Goal: Check status: Check status

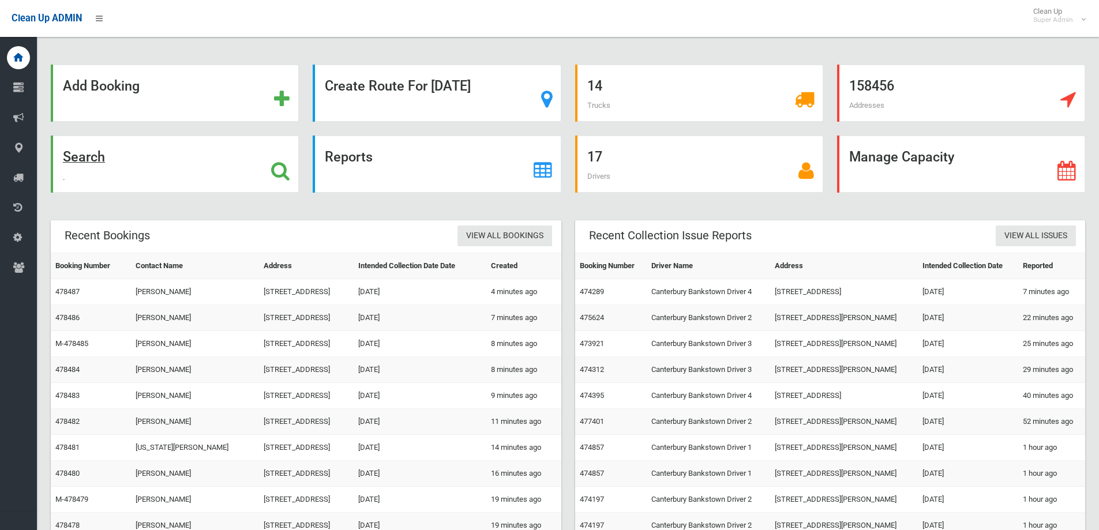
click at [281, 165] on icon at bounding box center [280, 171] width 18 height 20
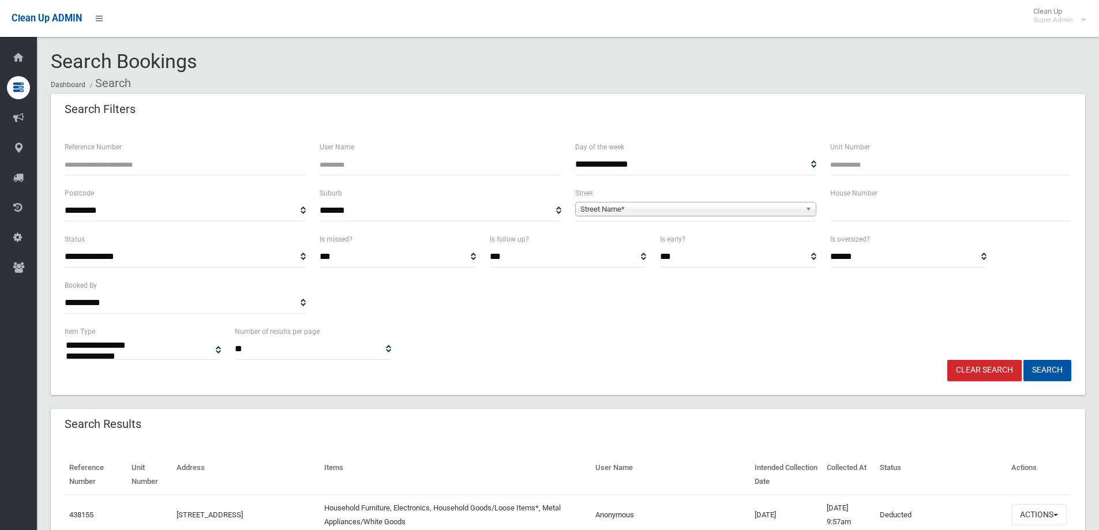
select select
click at [843, 214] on input "text" at bounding box center [950, 210] width 241 height 21
type input "***"
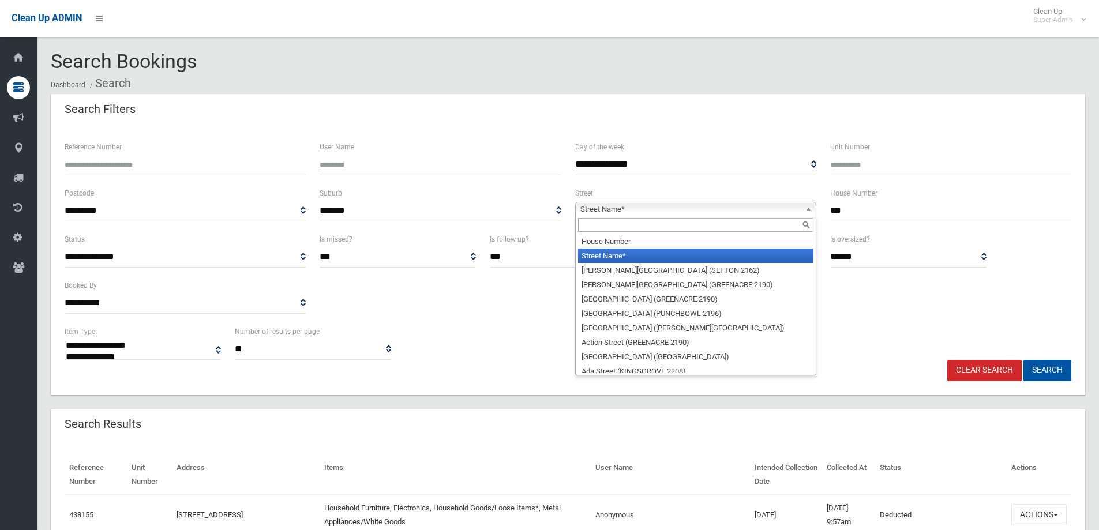
click at [659, 210] on span "Street Name*" at bounding box center [690, 209] width 220 height 14
click at [644, 228] on input "text" at bounding box center [695, 225] width 235 height 14
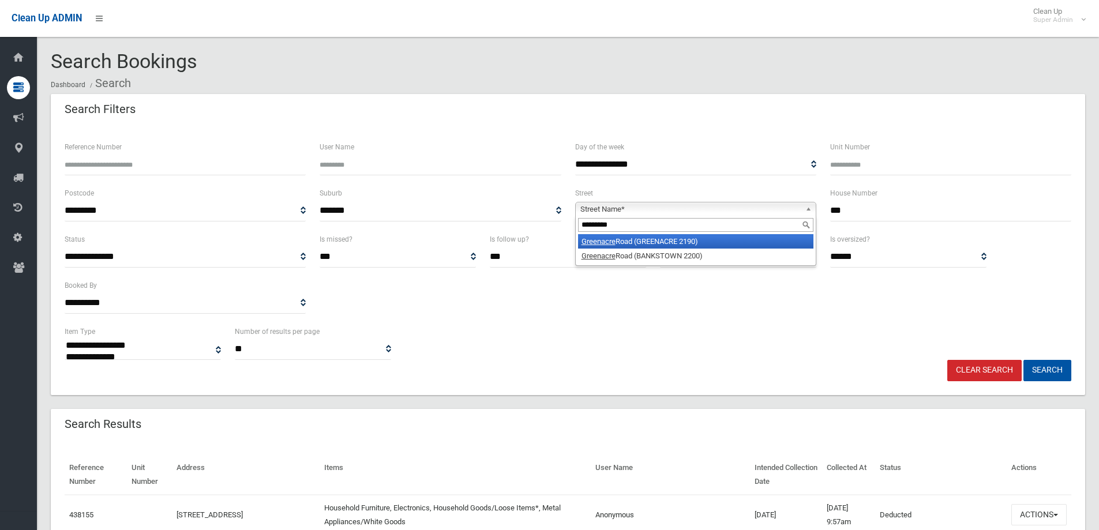
type input "*********"
click at [664, 239] on li "[GEOGRAPHIC_DATA] (GREENACRE 2190)" at bounding box center [695, 241] width 235 height 14
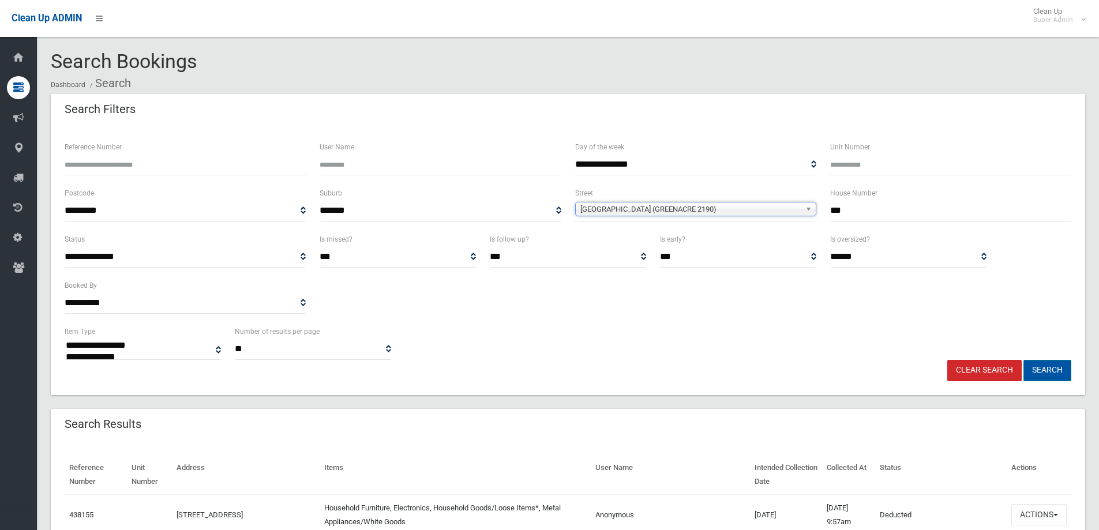
click at [1055, 367] on button "Search" at bounding box center [1047, 370] width 48 height 21
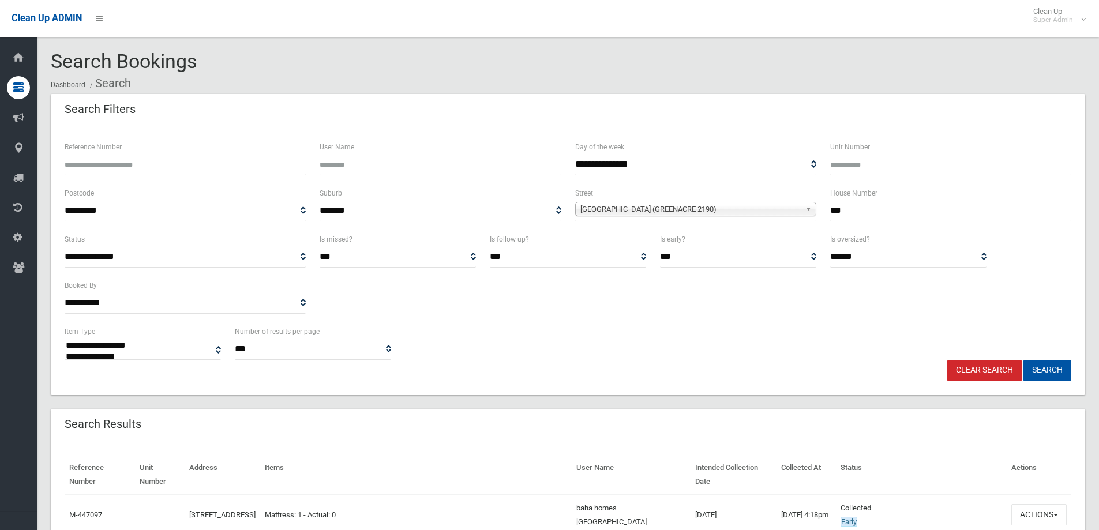
select select
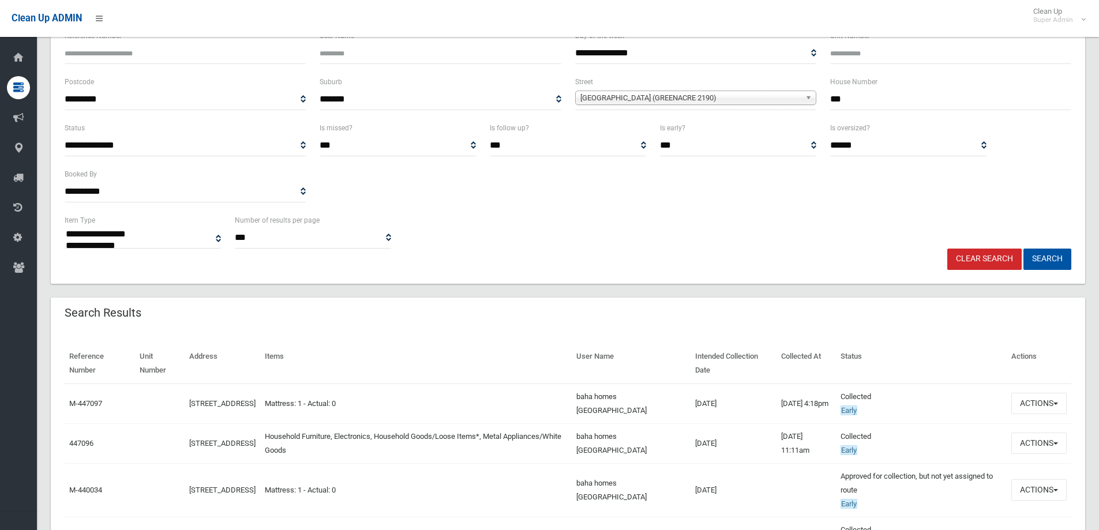
scroll to position [326, 0]
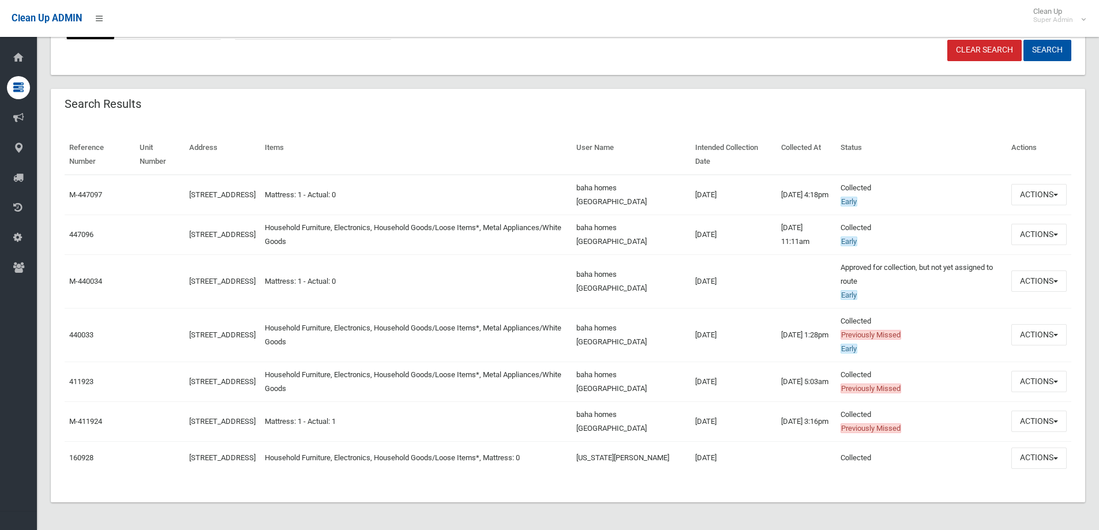
drag, startPoint x: 1006, startPoint y: 230, endPoint x: 1032, endPoint y: 227, distance: 26.1
click at [1006, 230] on td "Actions View Booking Edit Booking Clone Booking Add Booking Images Resend Confi…" at bounding box center [1038, 235] width 65 height 40
click at [1032, 227] on button "Actions" at bounding box center [1038, 234] width 55 height 21
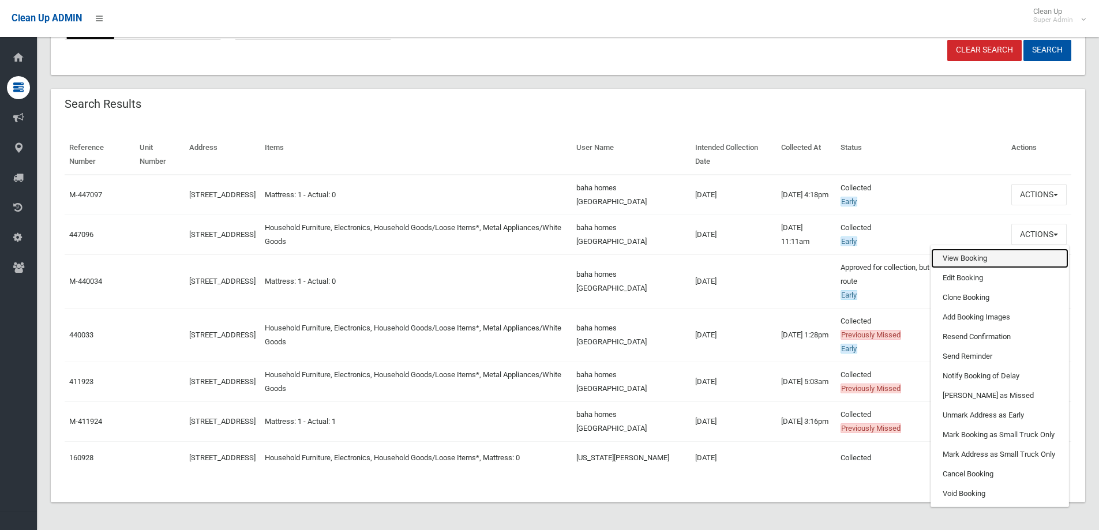
click at [970, 251] on link "View Booking" at bounding box center [999, 259] width 137 height 20
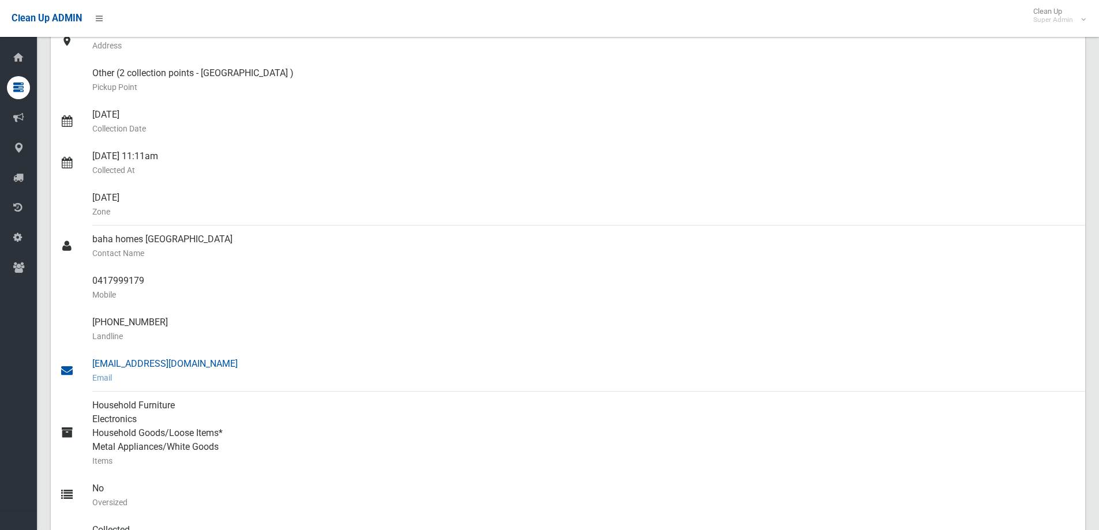
scroll to position [173, 0]
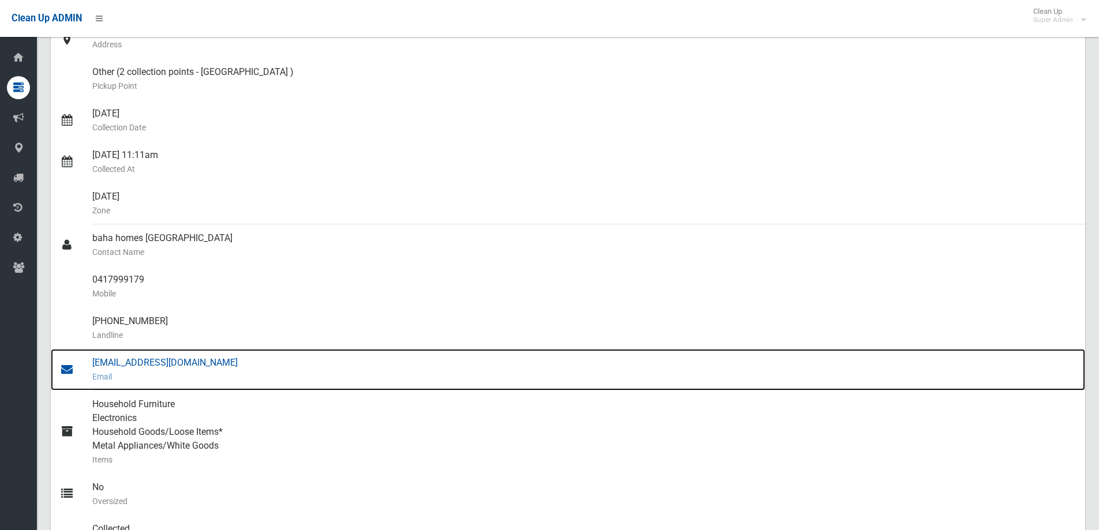
click at [141, 364] on div "[EMAIL_ADDRESS][DOMAIN_NAME] Email" at bounding box center [583, 370] width 983 height 42
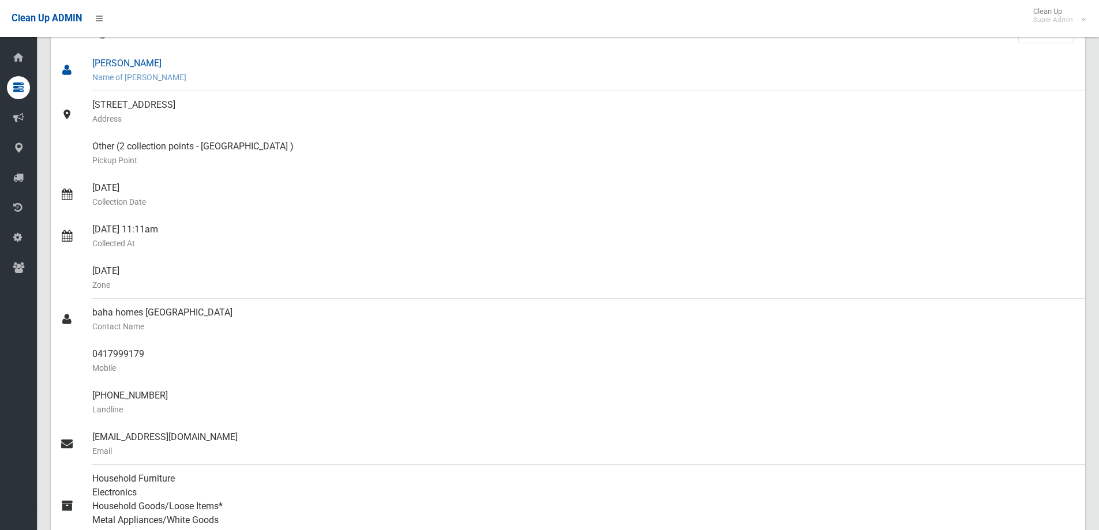
scroll to position [0, 0]
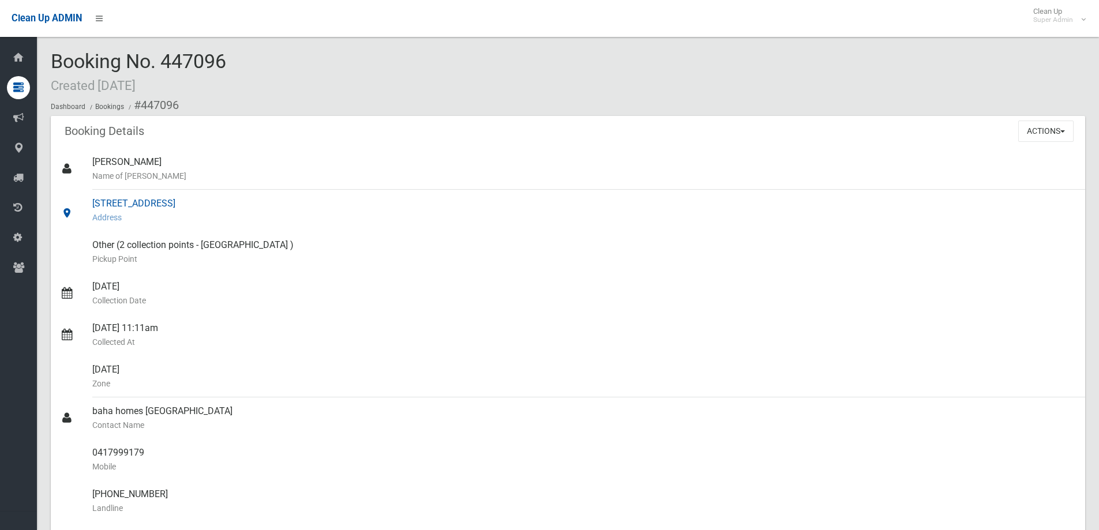
drag, startPoint x: 93, startPoint y: 200, endPoint x: 231, endPoint y: 205, distance: 137.9
click at [231, 205] on div "142 Greenacre Road, GREENACRE NSW 2190 Address" at bounding box center [583, 211] width 983 height 42
copy div "142 Greenacre Road, GREENACRE"
